Goal: Information Seeking & Learning: Learn about a topic

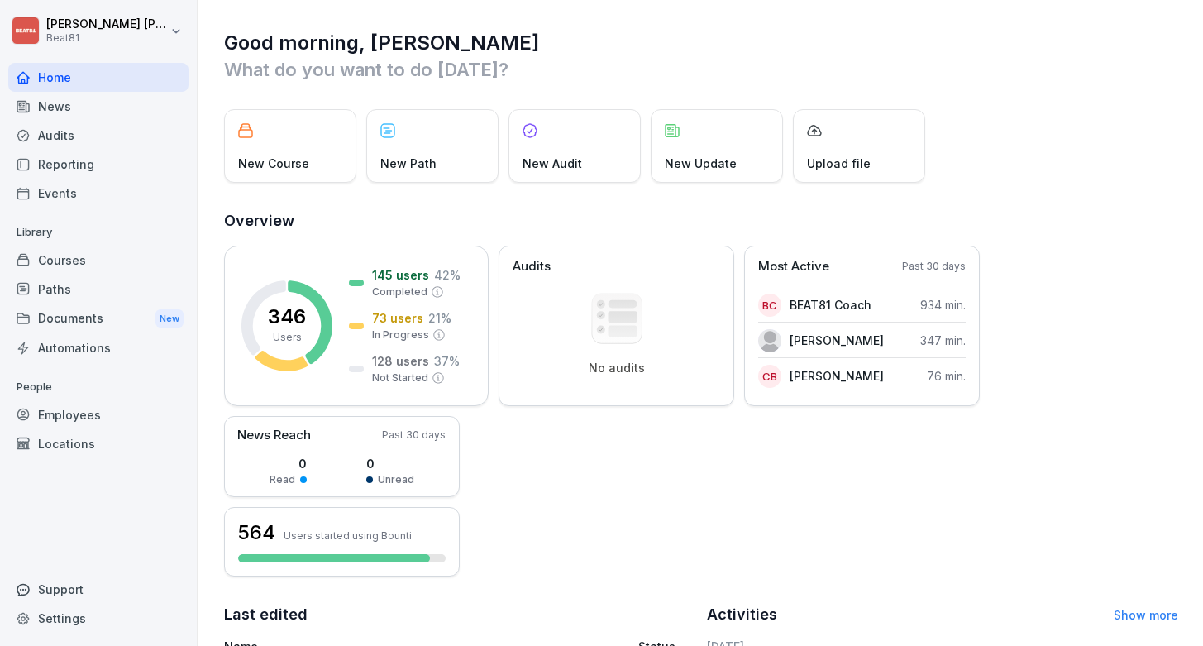
click at [74, 250] on div "Courses" at bounding box center [98, 260] width 180 height 29
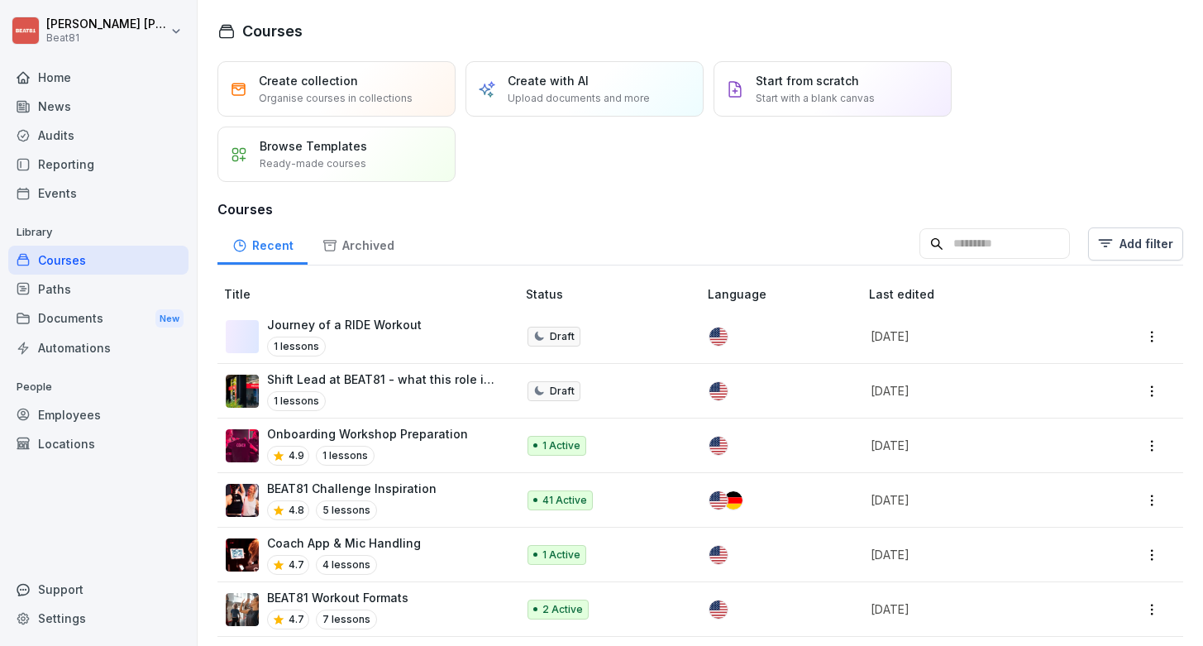
click at [317, 322] on p "Journey of a RIDE Workout" at bounding box center [344, 324] width 155 height 17
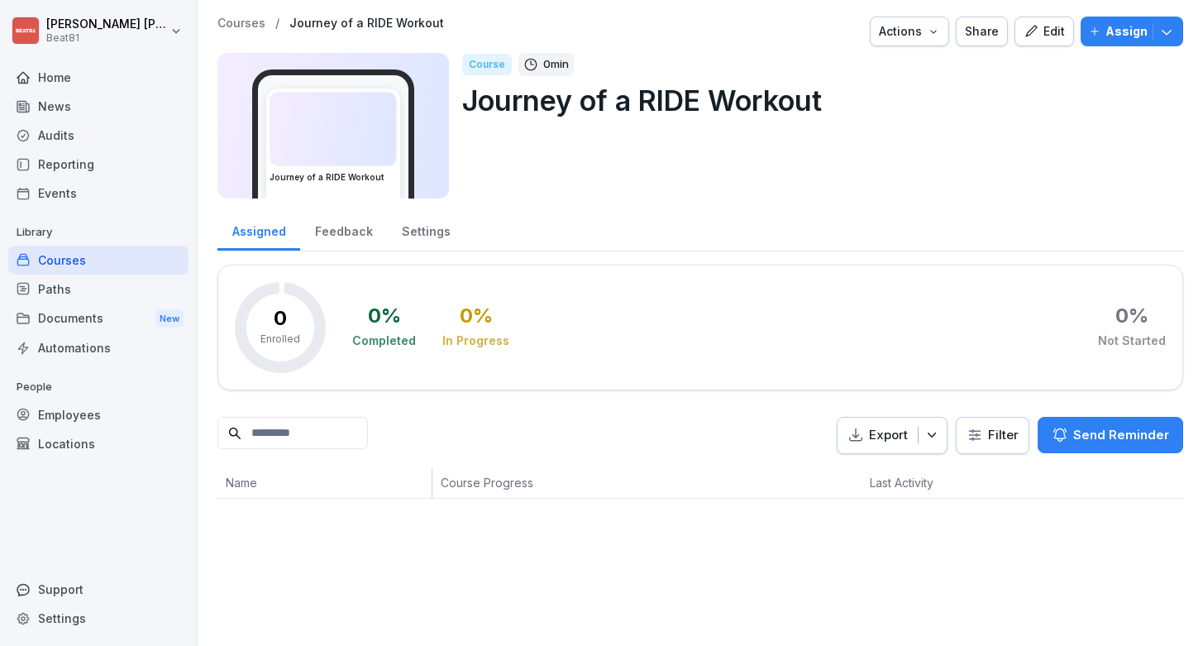
click at [73, 270] on div "Courses" at bounding box center [98, 260] width 180 height 29
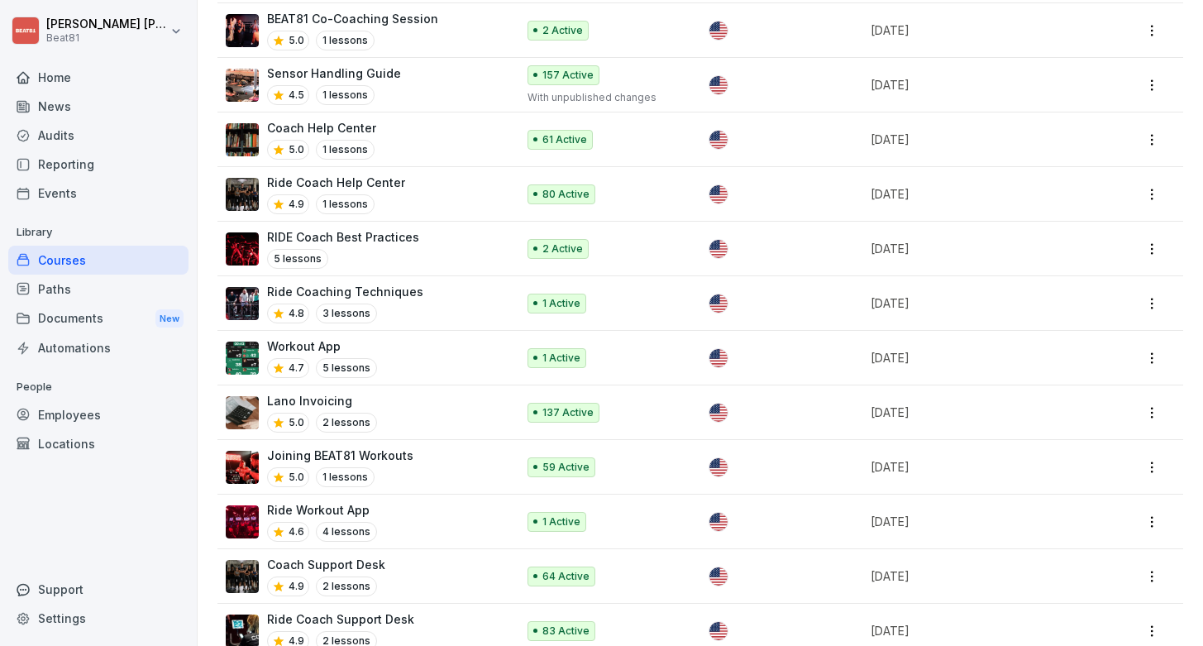
scroll to position [1304, 0]
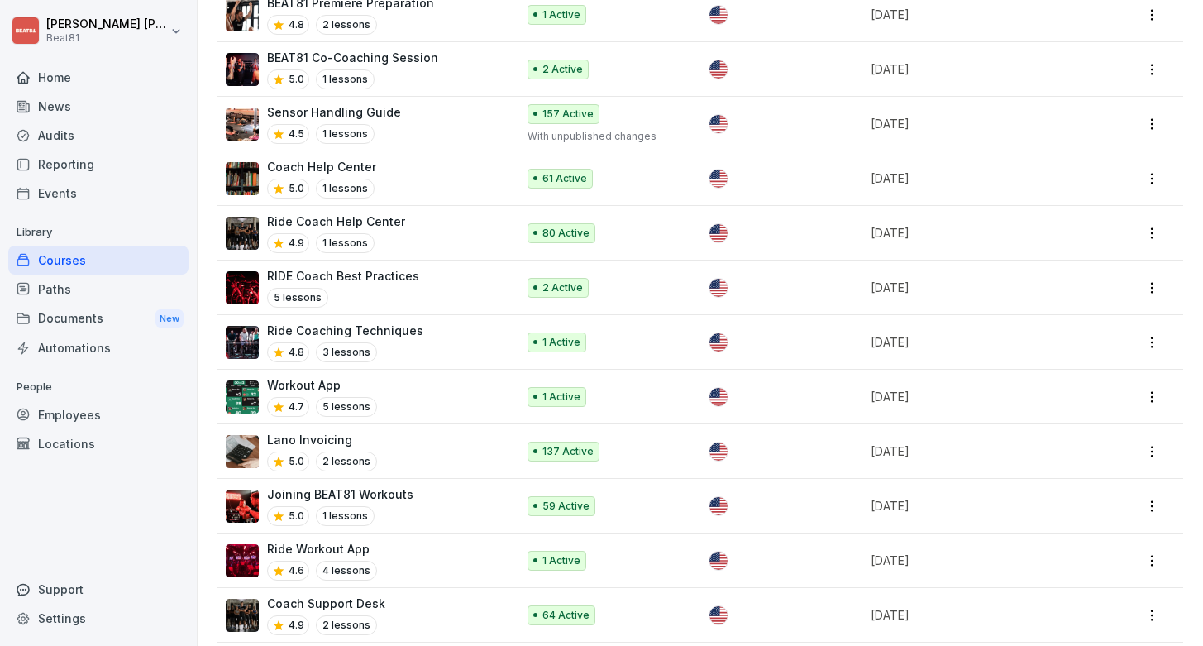
click at [409, 322] on p "Ride Coaching Techniques" at bounding box center [345, 330] width 156 height 17
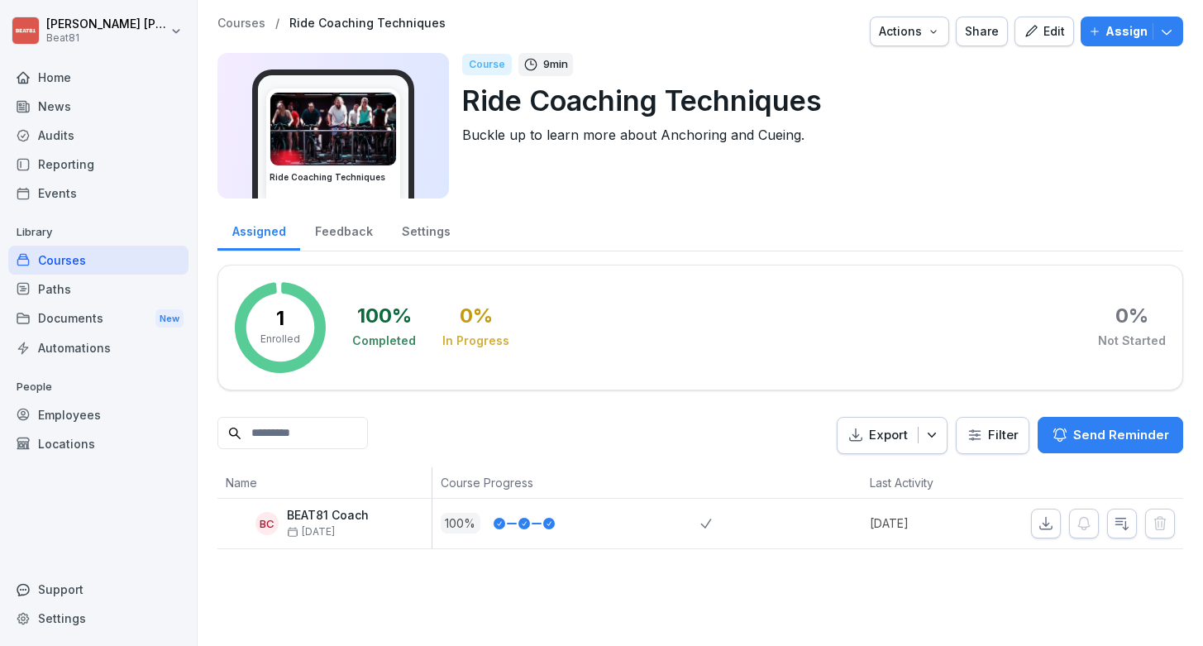
click at [357, 149] on img at bounding box center [333, 129] width 126 height 73
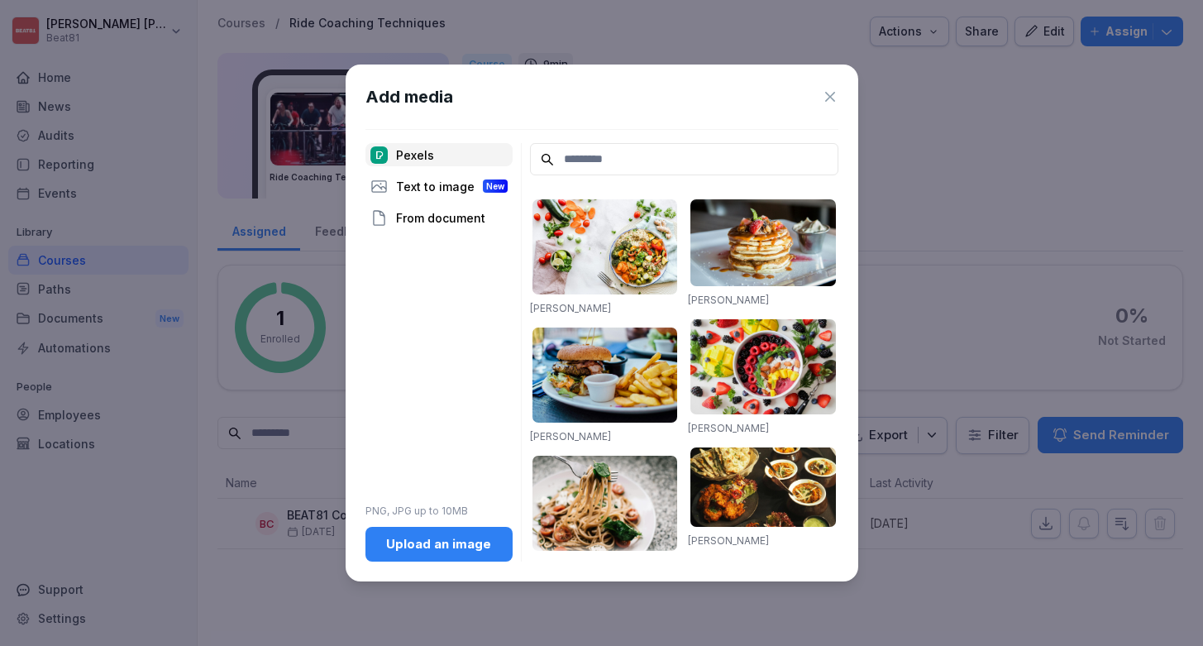
click at [827, 93] on icon at bounding box center [830, 97] width 10 height 10
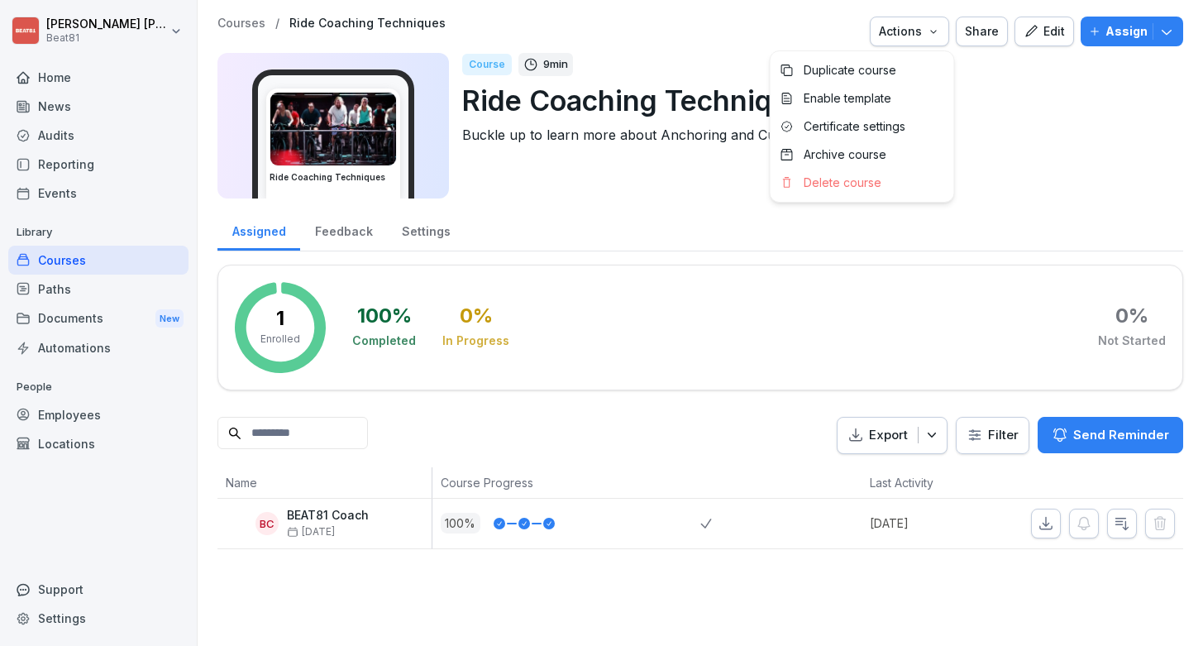
click at [930, 41] on button "Actions" at bounding box center [909, 32] width 79 height 30
click at [997, 105] on html "Craig Campbell Beat81 Home News Audits Reporting Events Library Courses Paths D…" at bounding box center [601, 323] width 1203 height 646
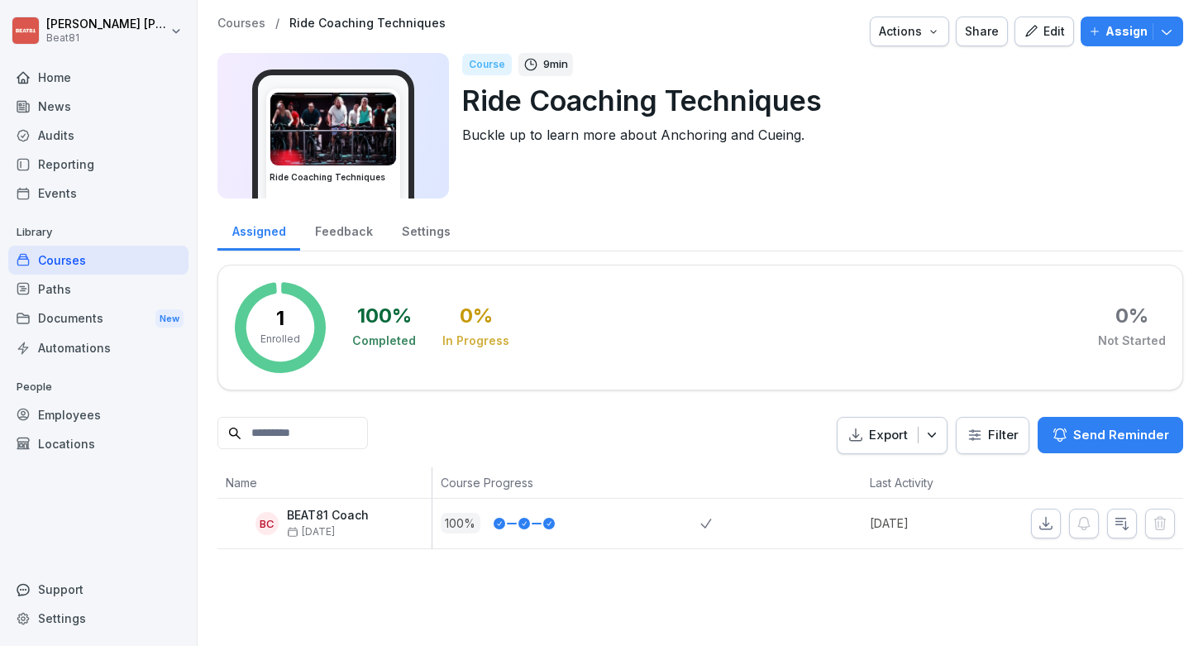
click at [103, 264] on div "Courses" at bounding box center [98, 260] width 180 height 29
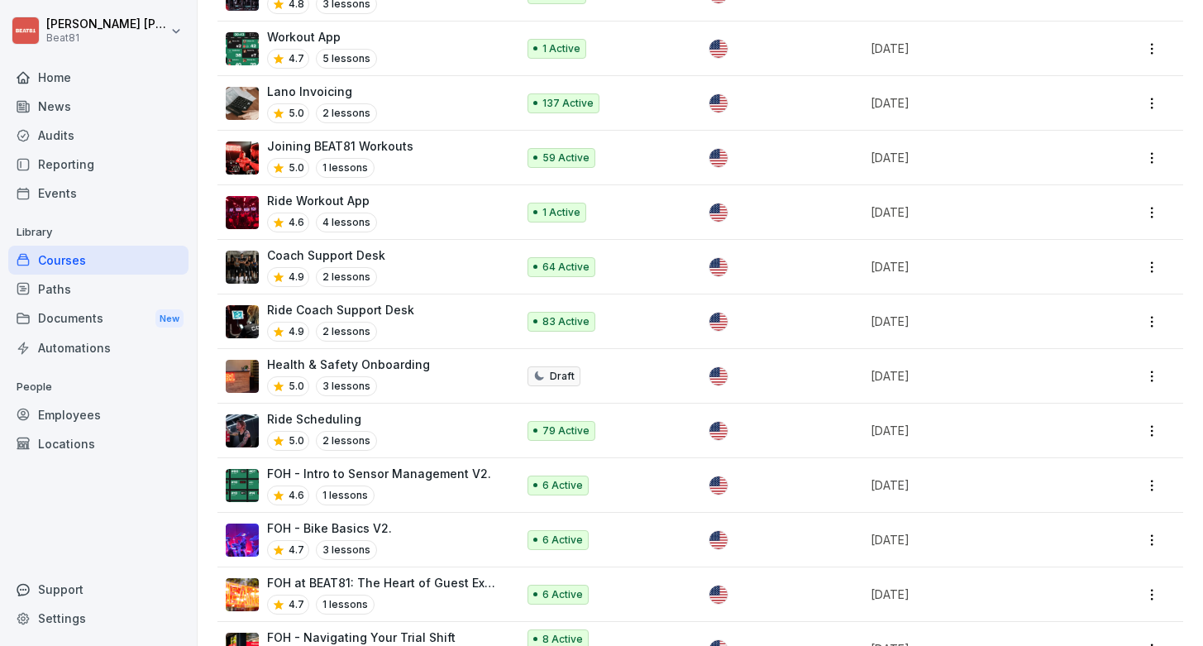
scroll to position [1653, 0]
click at [313, 191] on p "Ride Workout App" at bounding box center [322, 199] width 110 height 17
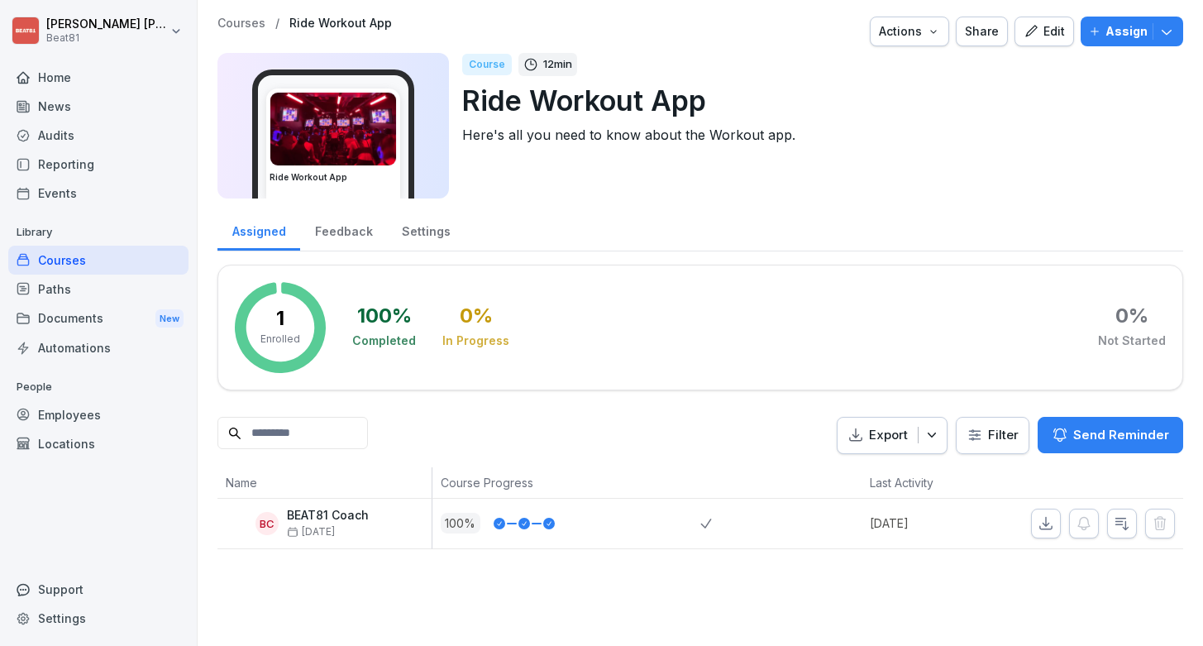
click at [1038, 32] on icon "button" at bounding box center [1030, 31] width 15 height 15
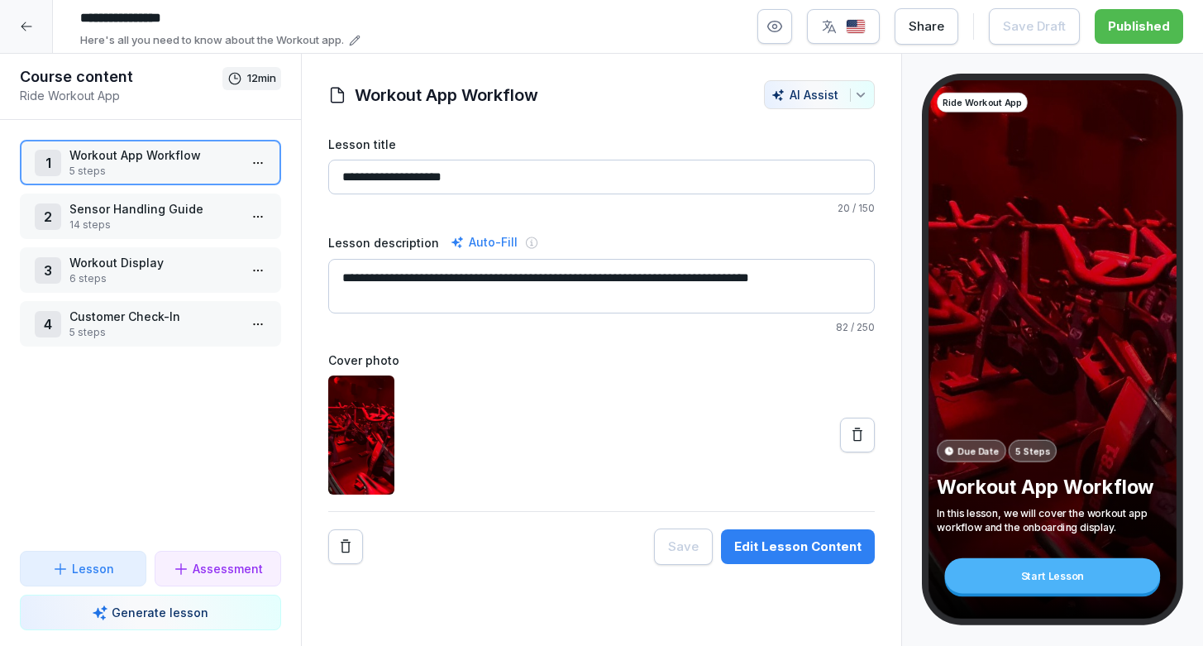
click at [197, 235] on div "2 Sensor Handling Guide 14 steps" at bounding box center [150, 215] width 261 height 45
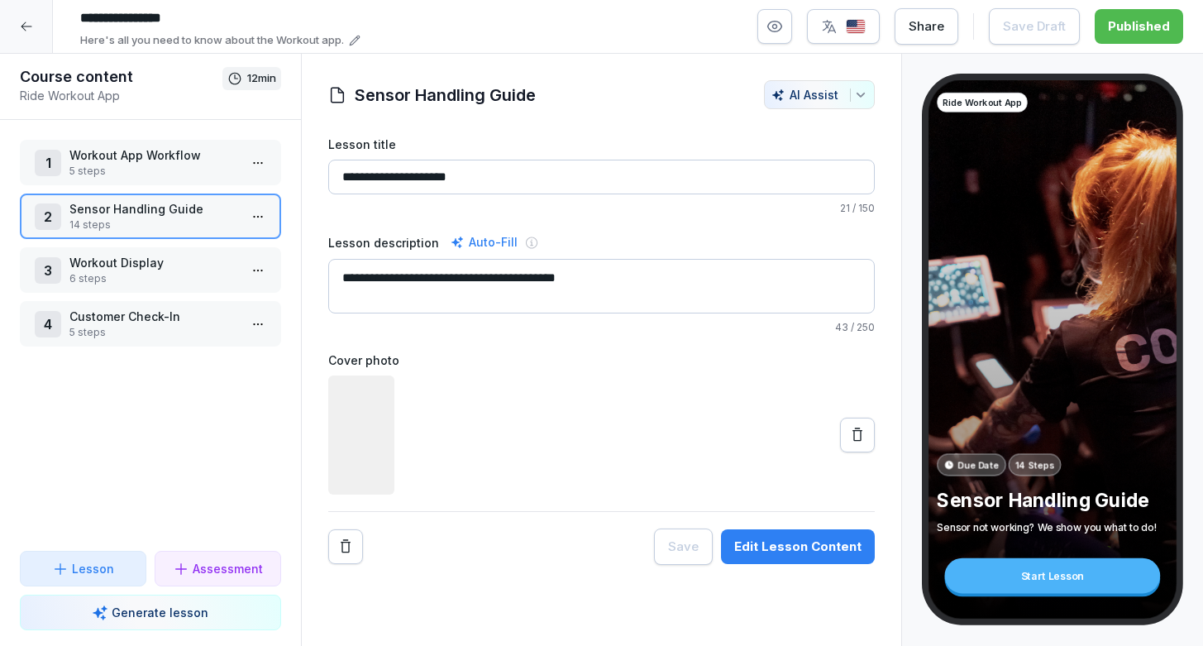
click at [200, 186] on div "1 Workout App Workflow 5 steps 2 Sensor Handling Guide 14 steps 3 Workout Displ…" at bounding box center [150, 335] width 301 height 431
click at [205, 163] on p "Workout App Workflow" at bounding box center [153, 154] width 169 height 17
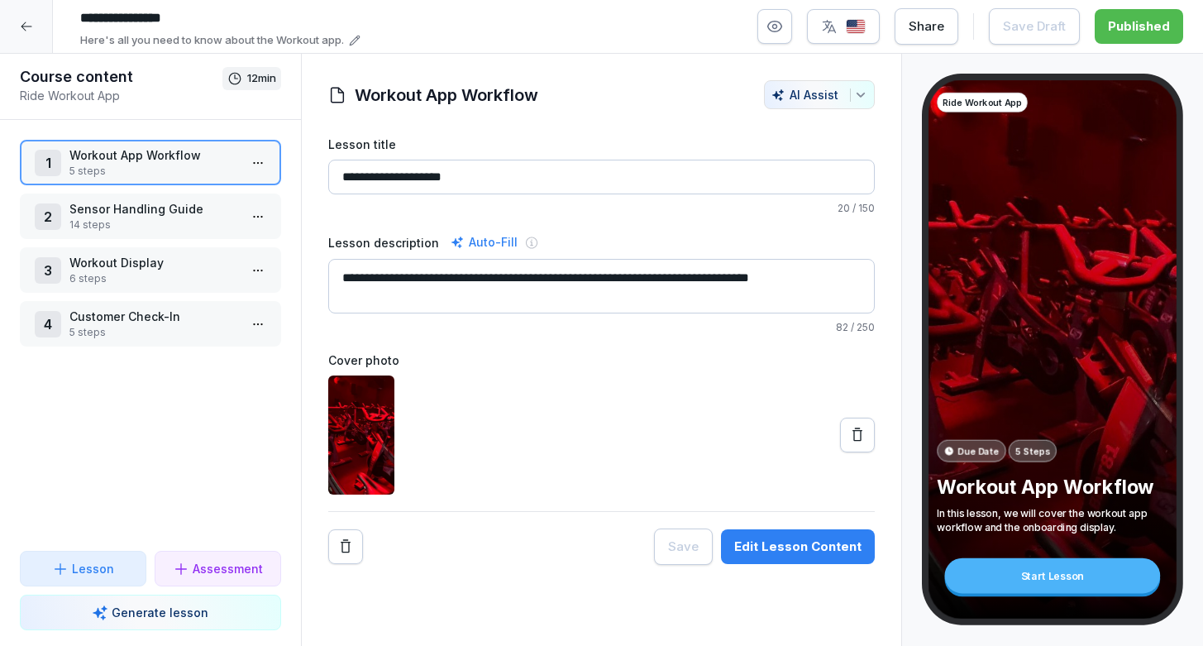
click at [212, 228] on p "14 steps" at bounding box center [153, 224] width 169 height 15
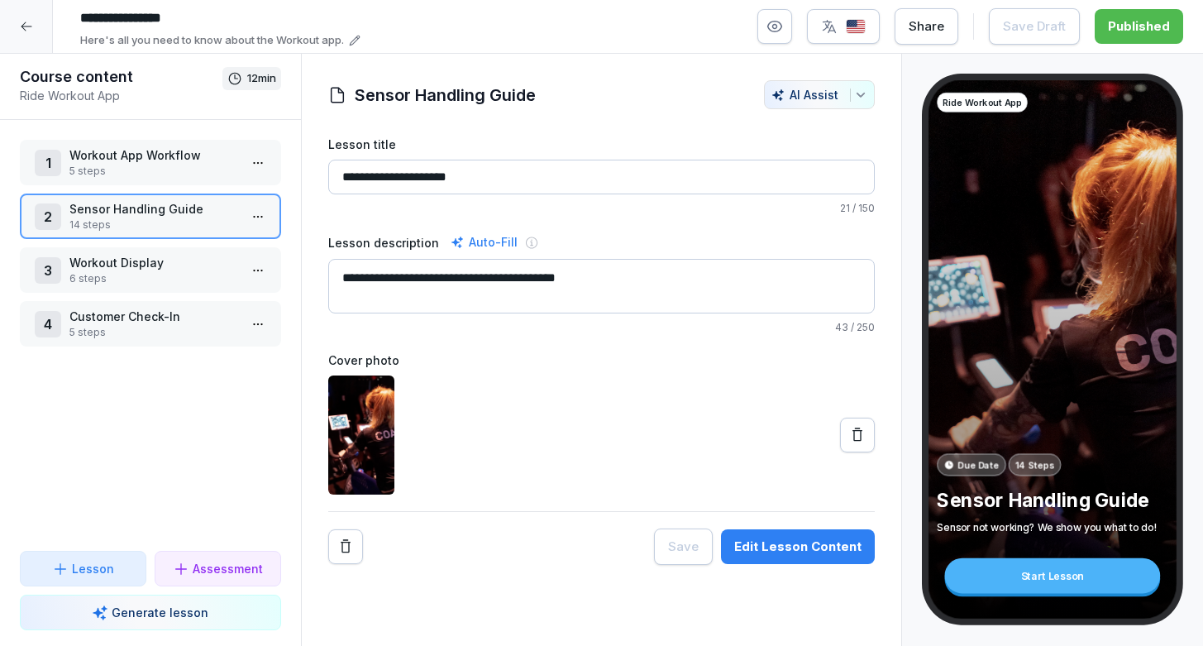
click at [193, 178] on p "5 steps" at bounding box center [153, 171] width 169 height 15
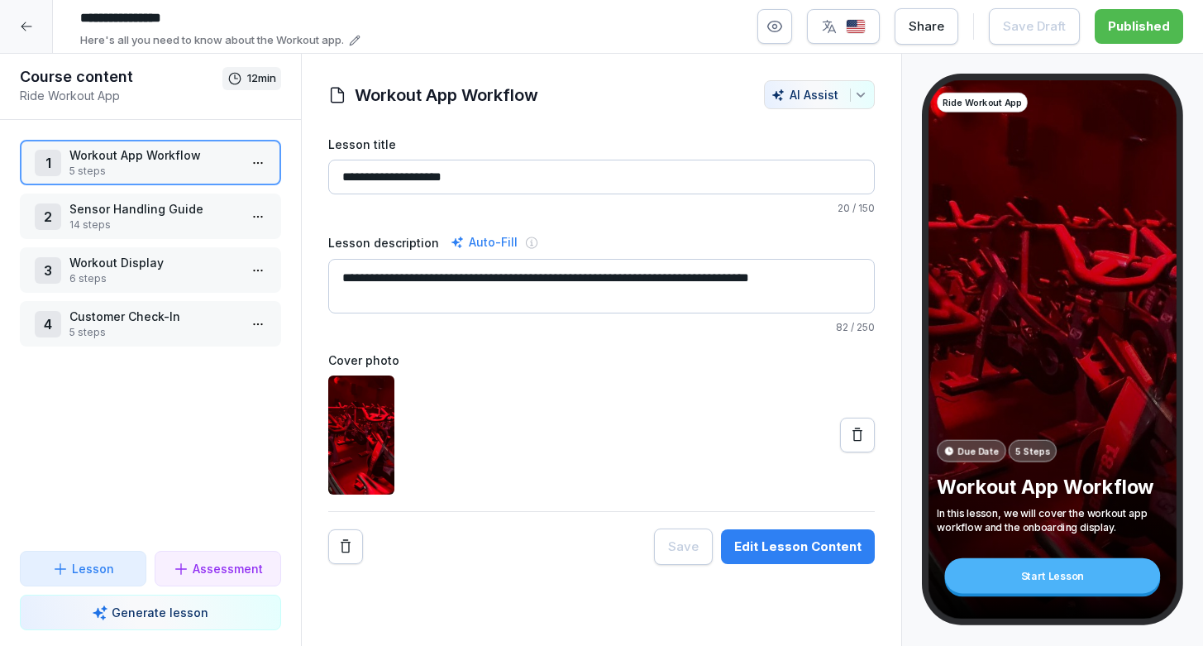
click at [783, 24] on icon "button" at bounding box center [774, 26] width 17 height 17
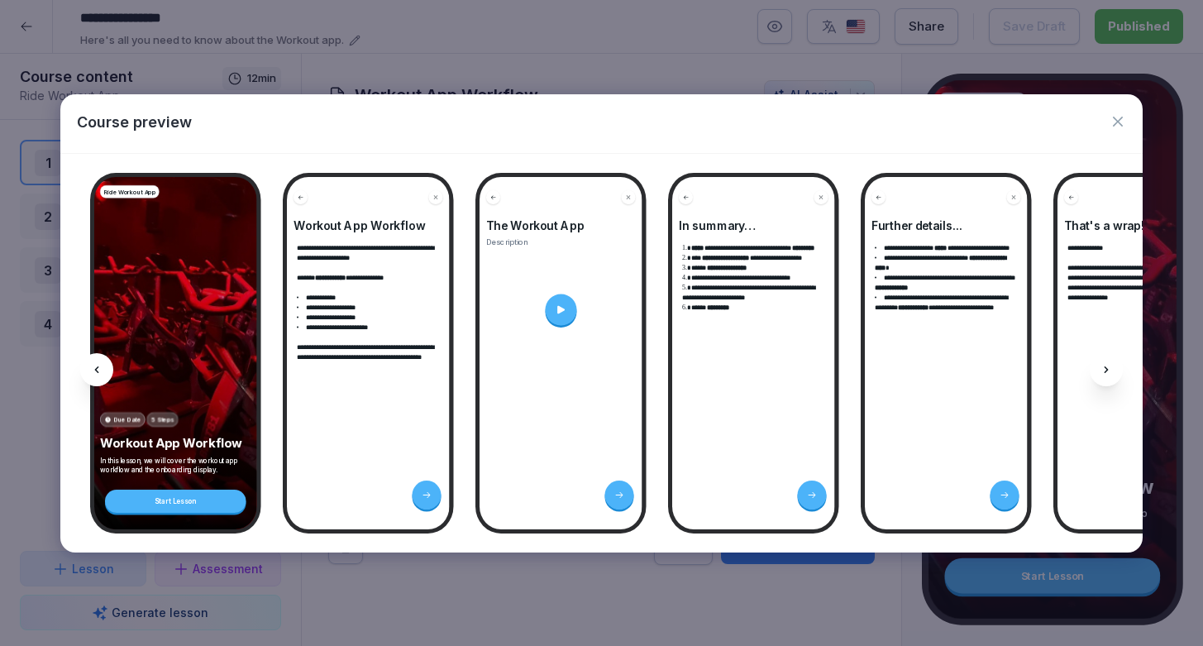
click at [1116, 123] on icon "button" at bounding box center [1118, 122] width 10 height 10
